Goal: Find specific page/section: Find specific page/section

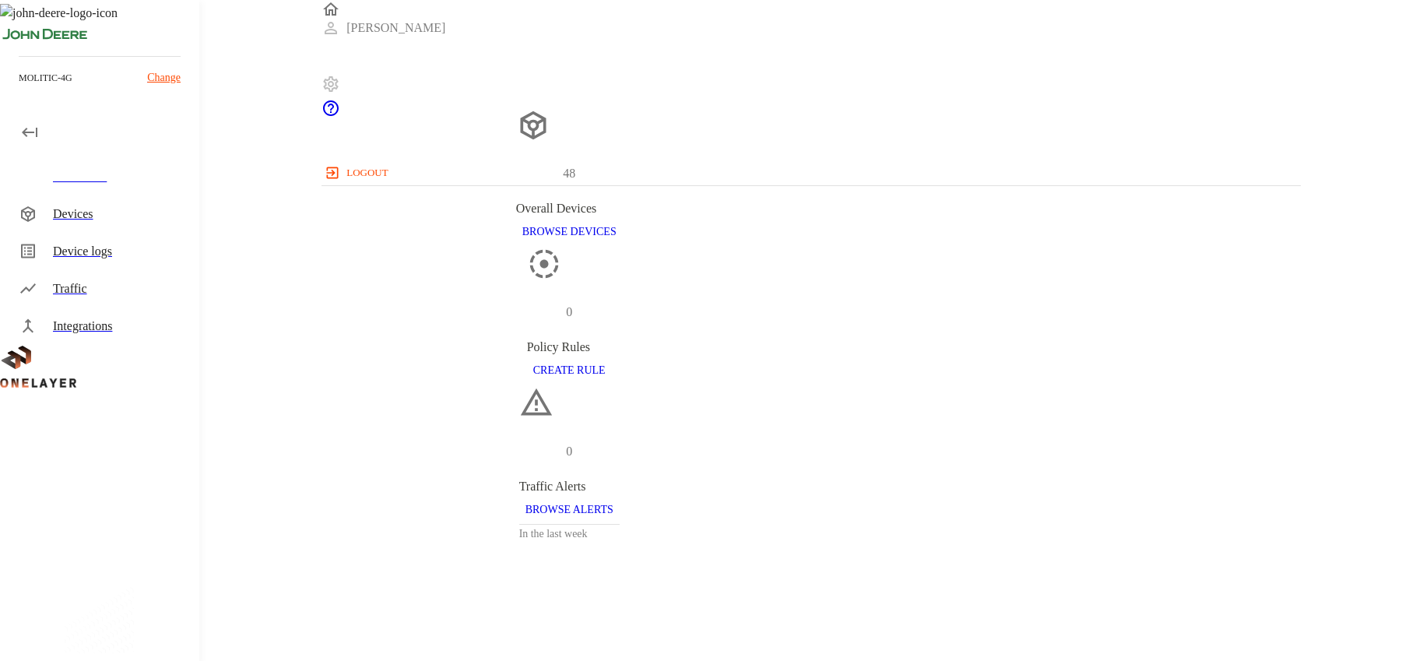
click at [340, 75] on icon at bounding box center [330, 84] width 19 height 19
click at [158, 78] on p "Change" at bounding box center [163, 77] width 33 height 16
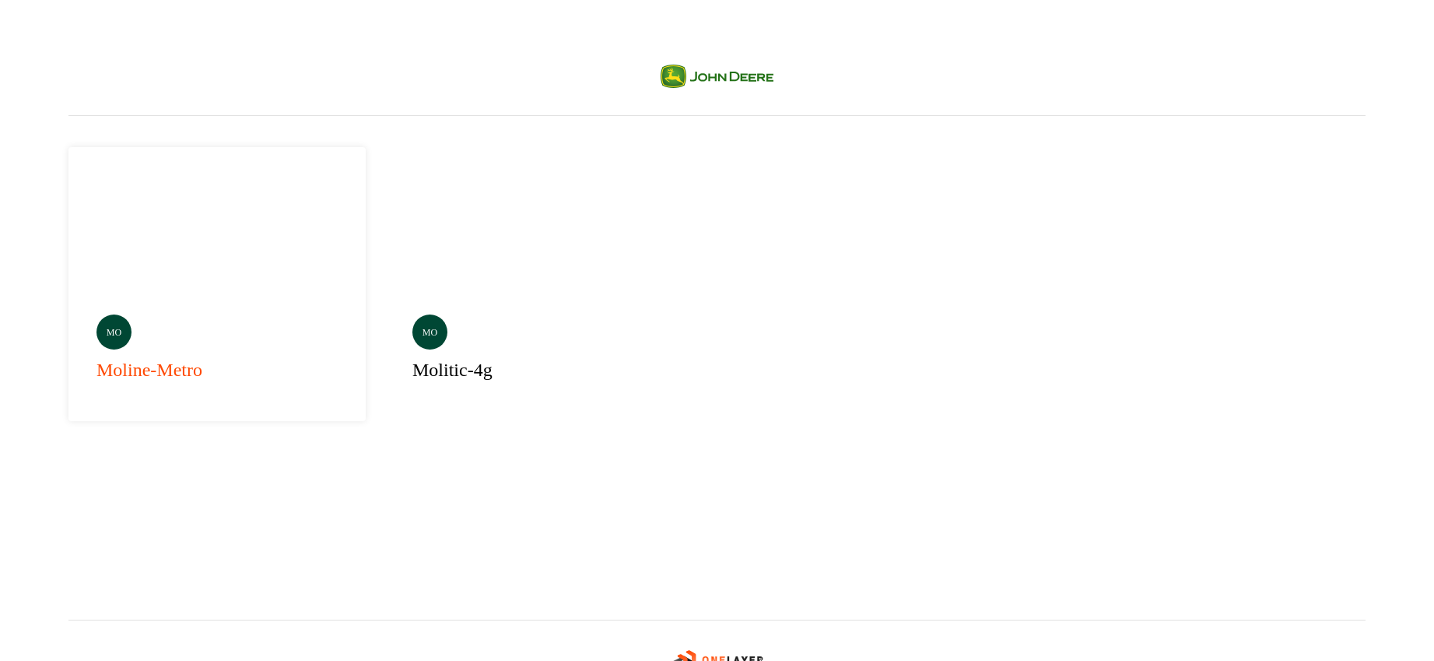
click at [184, 356] on h3 "moline-metro" at bounding box center [150, 370] width 106 height 28
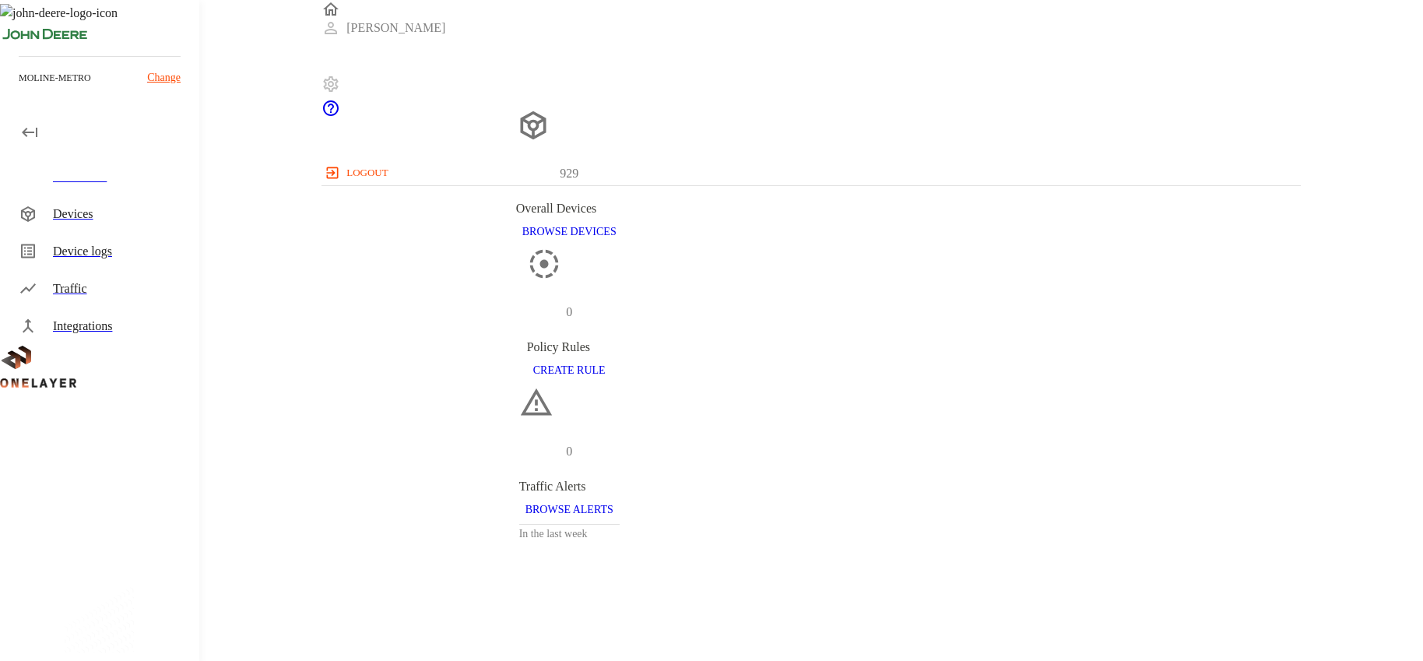
click at [80, 318] on div "Integrations" at bounding box center [120, 326] width 134 height 19
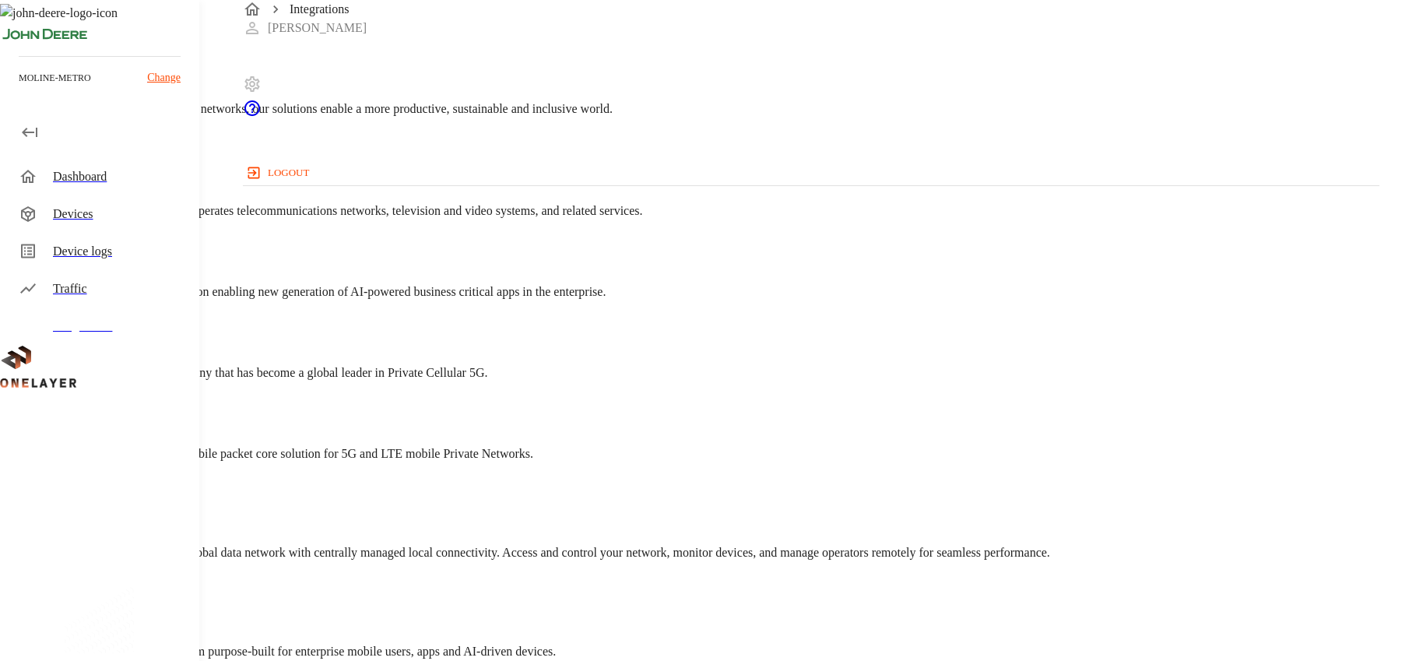
click at [79, 223] on div "Devices" at bounding box center [102, 213] width 193 height 37
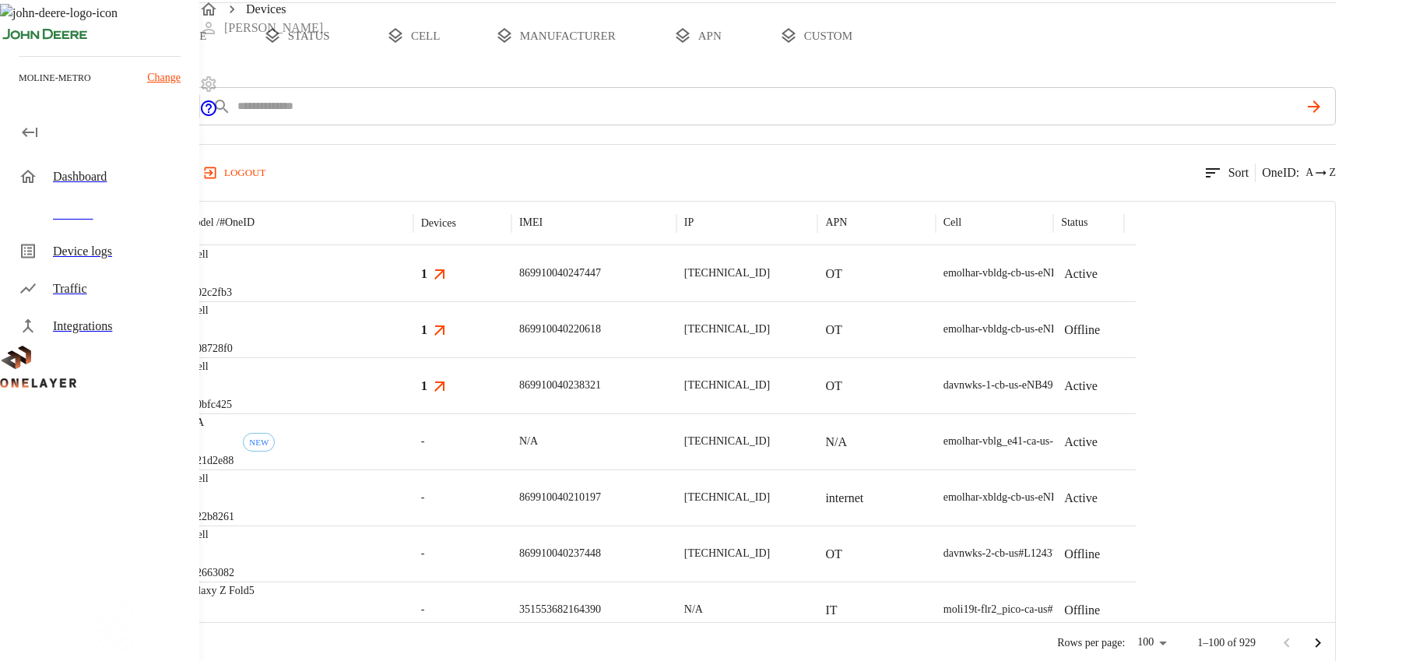
scroll to position [162, 0]
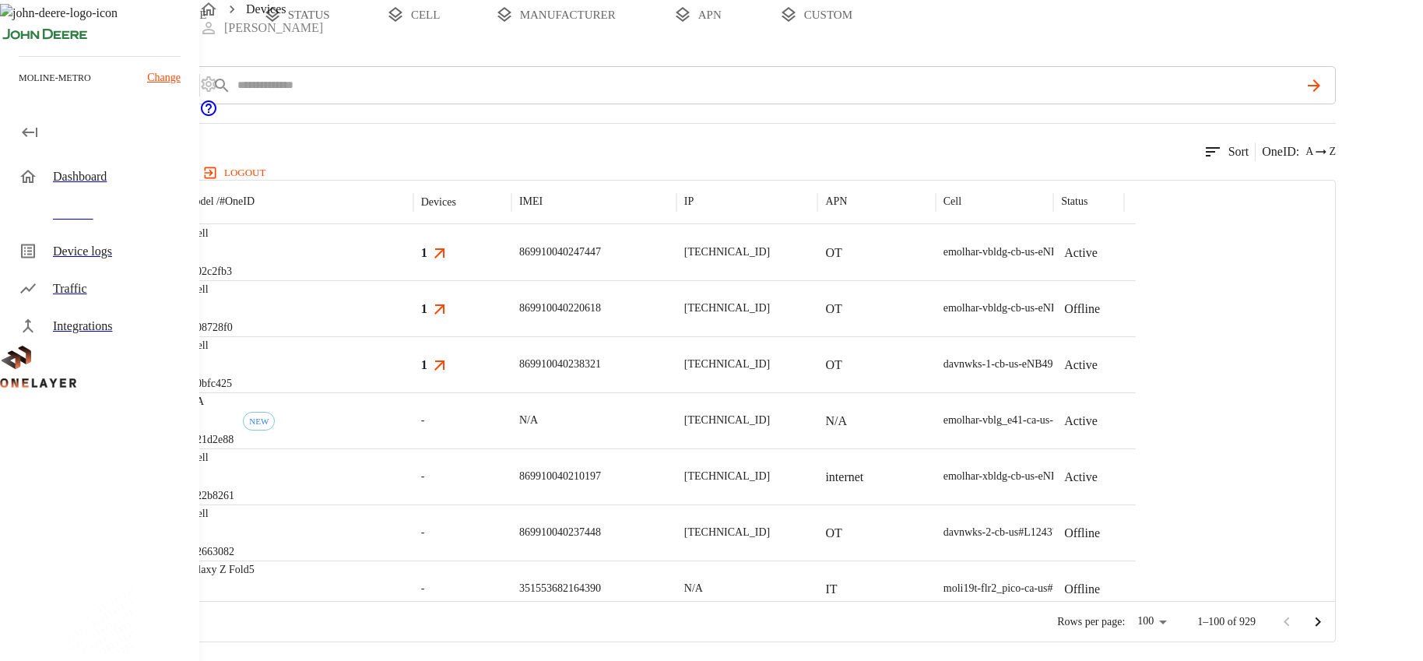
click at [742, 138] on div "929 results match your criteria. Sort OneID : A Z" at bounding box center [668, 142] width 1336 height 38
click at [740, 135] on div "929 results match your criteria. Sort OneID : A Z" at bounding box center [668, 142] width 1336 height 38
click at [718, 149] on div "929 results match your criteria. Sort OneID : A Z" at bounding box center [668, 142] width 1336 height 38
click at [159, 76] on p "Change" at bounding box center [163, 77] width 33 height 16
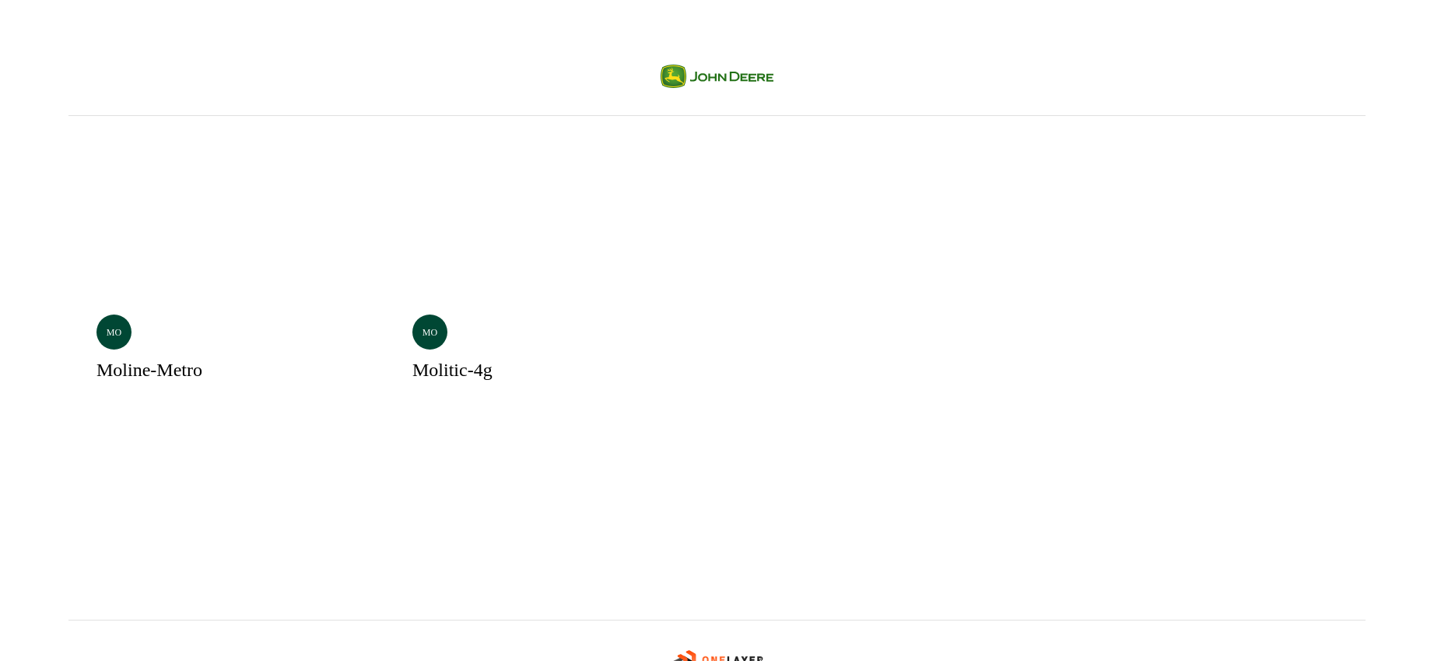
click at [716, 24] on div "Selected mo moline-metro mo molitic-4g" at bounding box center [717, 367] width 1422 height 723
click at [423, 325] on p "mo" at bounding box center [430, 332] width 15 height 14
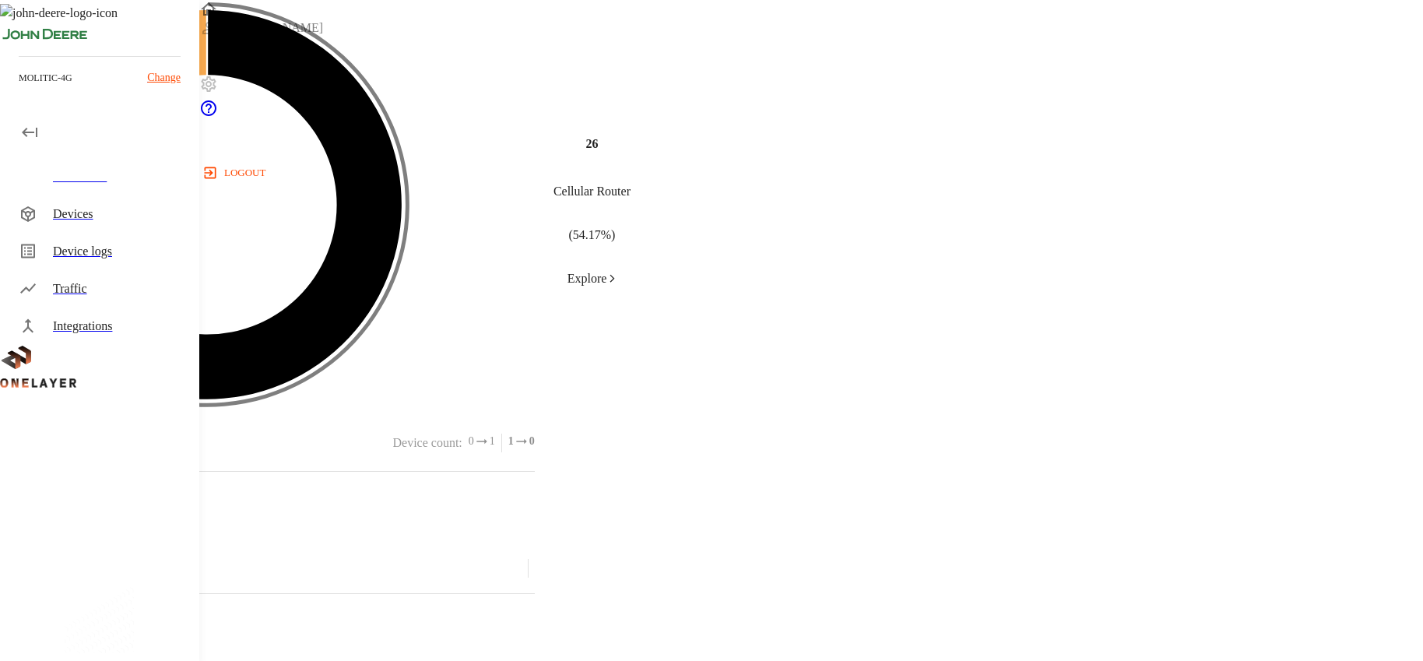
scroll to position [700, 0]
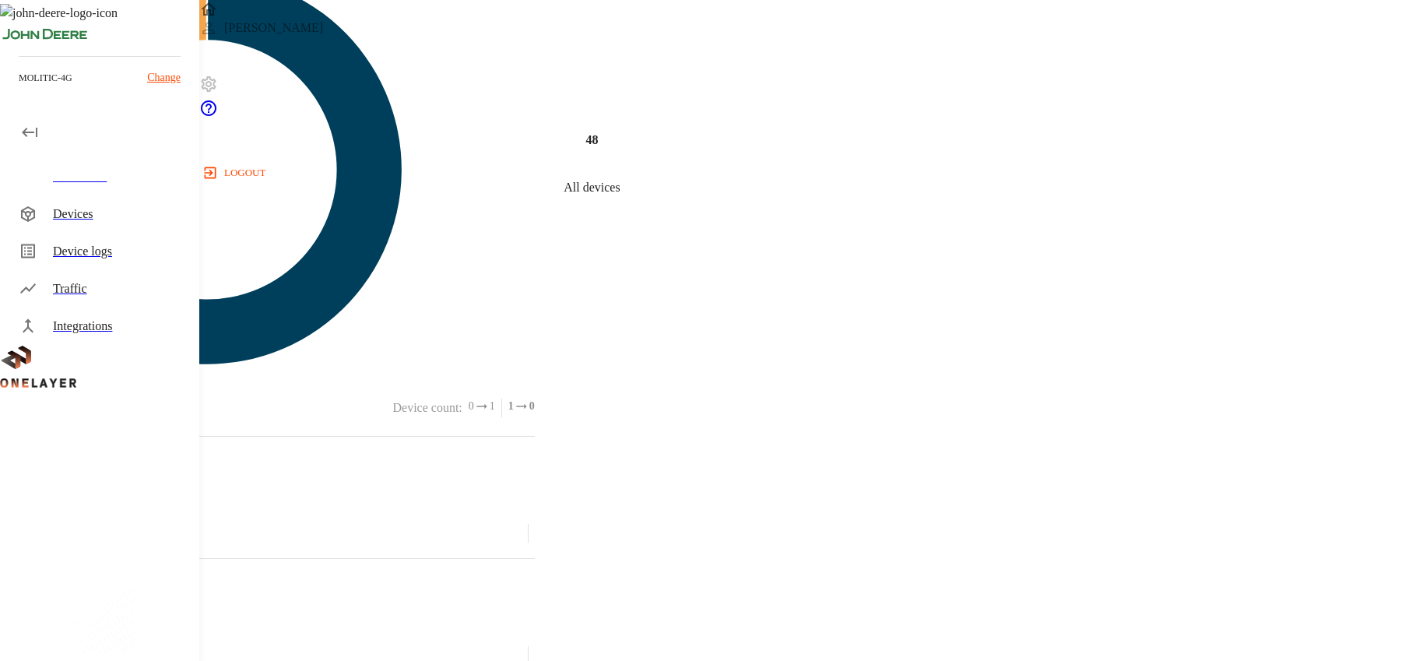
click at [172, 75] on p "Change" at bounding box center [163, 77] width 33 height 16
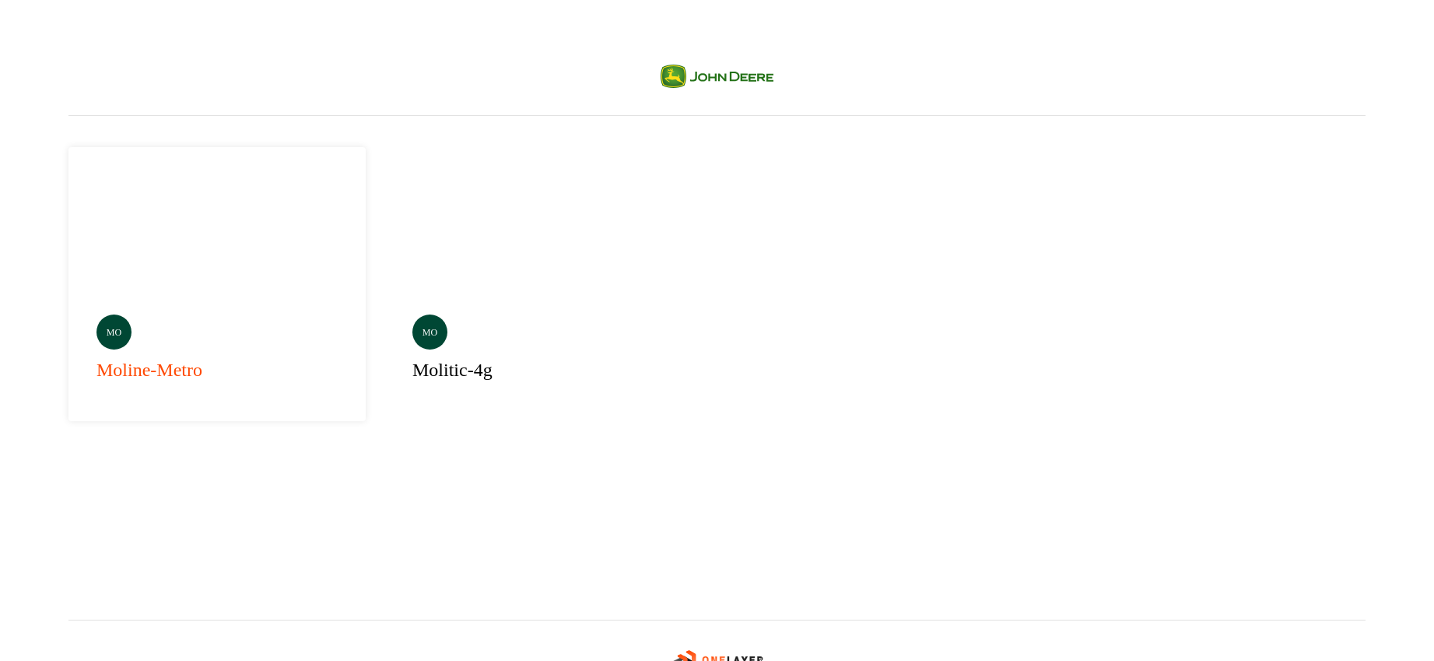
click at [118, 314] on div "mo" at bounding box center [114, 331] width 35 height 35
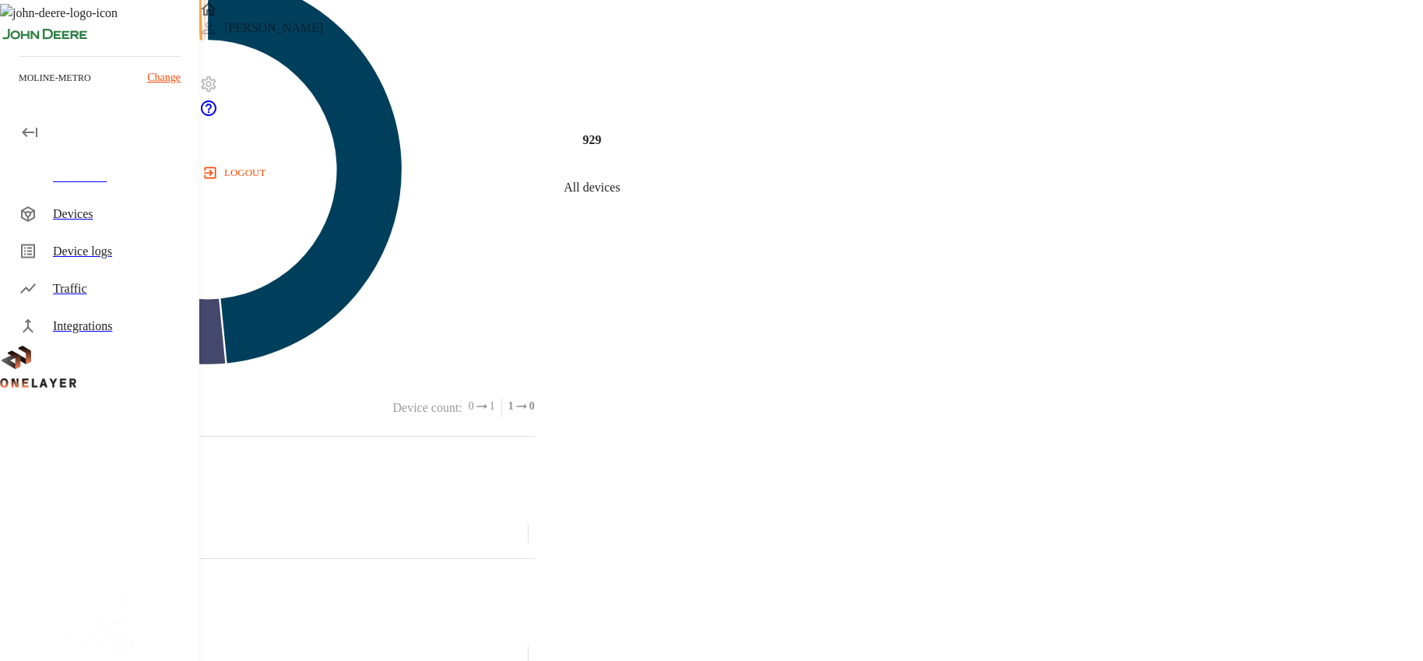
scroll to position [1090, 0]
